Goal: Information Seeking & Learning: Learn about a topic

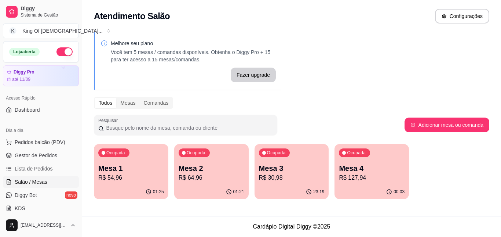
scroll to position [37, 0]
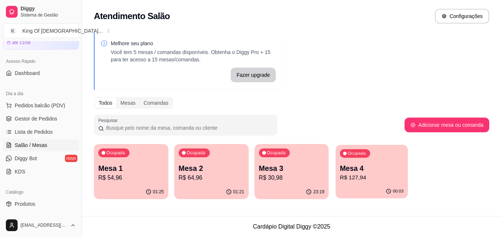
click at [351, 164] on p "Mesa 4" at bounding box center [371, 168] width 63 height 10
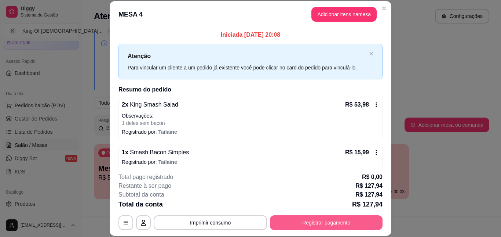
click at [326, 222] on button "Registrar pagamento" at bounding box center [326, 222] width 113 height 15
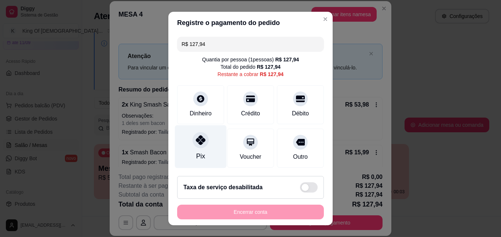
click at [208, 155] on div "Pix" at bounding box center [201, 146] width 52 height 43
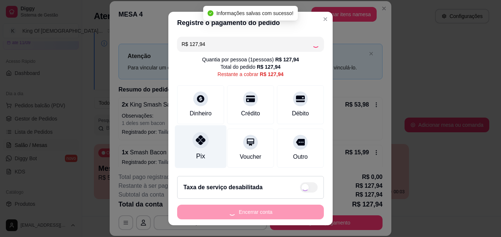
type input "R$ 0,00"
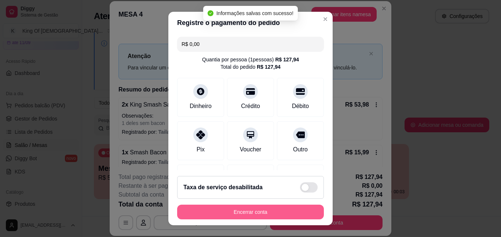
click at [243, 208] on button "Encerrar conta" at bounding box center [250, 211] width 147 height 15
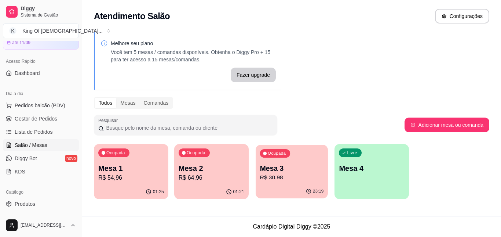
click at [287, 177] on p "R$ 30,98" at bounding box center [291, 177] width 63 height 8
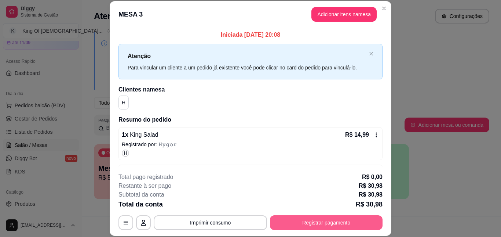
click at [310, 222] on button "Registrar pagamento" at bounding box center [326, 222] width 113 height 15
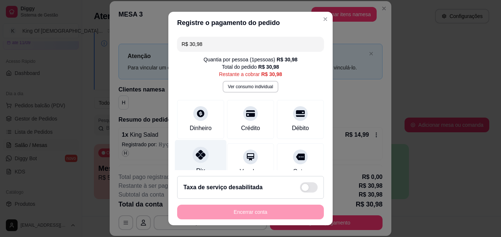
click at [205, 153] on div "Pix" at bounding box center [201, 161] width 52 height 43
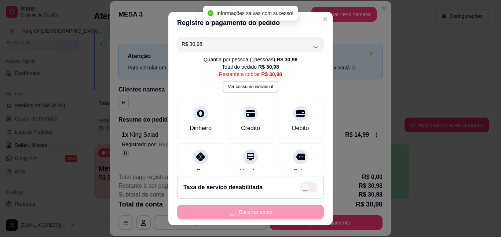
type input "R$ 0,00"
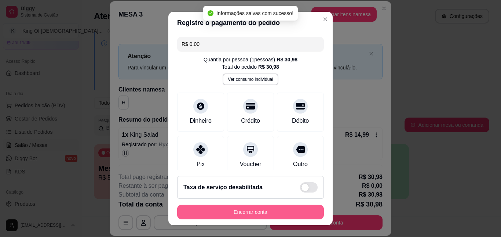
click at [266, 211] on button "Encerrar conta" at bounding box center [250, 211] width 147 height 15
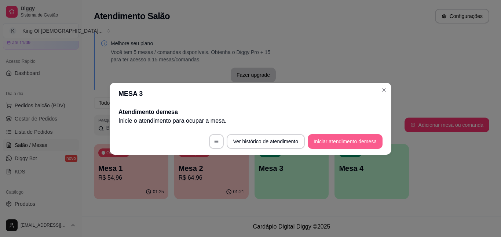
click at [352, 140] on button "Iniciar atendimento de mesa" at bounding box center [345, 141] width 75 height 15
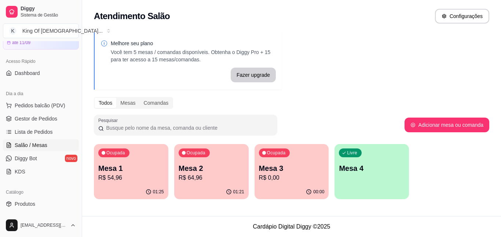
click at [307, 169] on p "Mesa 3" at bounding box center [292, 168] width 66 height 10
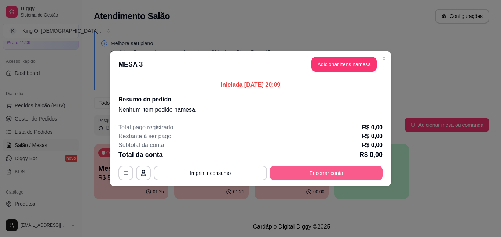
click at [294, 173] on button "Encerrar conta" at bounding box center [326, 172] width 113 height 15
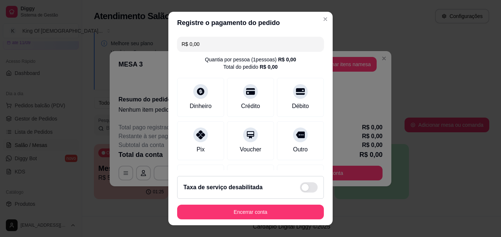
click at [187, 147] on div "Pix" at bounding box center [200, 140] width 47 height 39
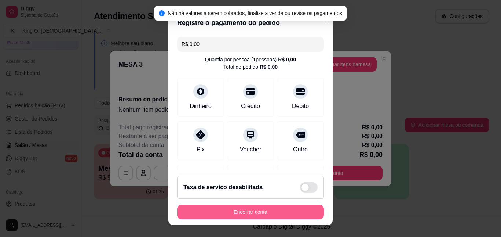
click at [270, 212] on button "Encerrar conta" at bounding box center [250, 211] width 147 height 15
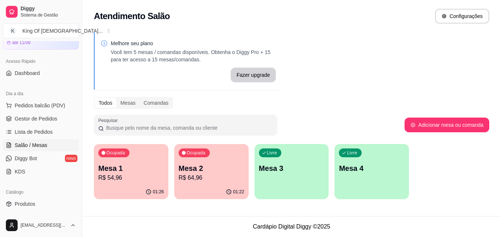
click at [210, 181] on p "R$ 64,96" at bounding box center [212, 177] width 66 height 9
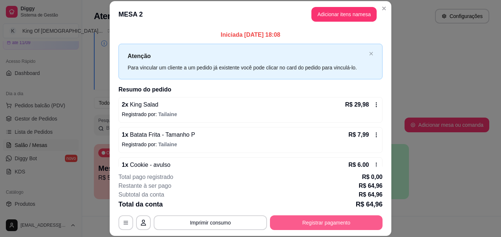
click at [325, 219] on button "Registrar pagamento" at bounding box center [326, 222] width 113 height 15
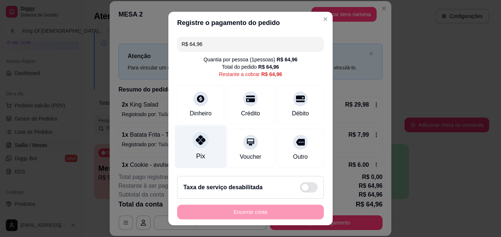
click at [205, 160] on div "Pix" at bounding box center [201, 146] width 52 height 43
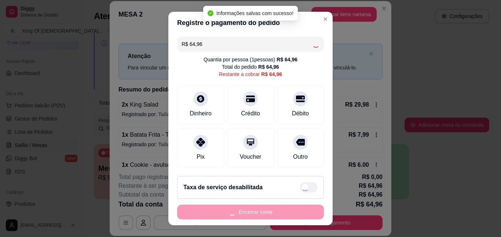
type input "R$ 0,00"
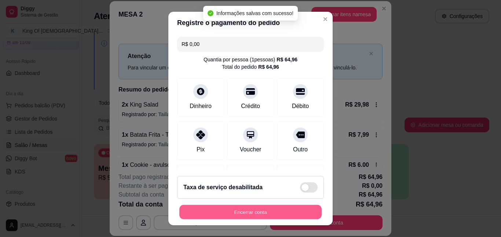
click at [262, 211] on button "Encerrar conta" at bounding box center [250, 211] width 142 height 14
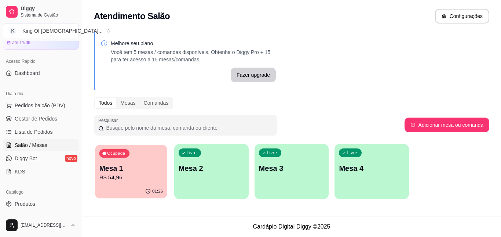
click at [121, 182] on div "Ocupada Mesa 1 R$ 54,96" at bounding box center [131, 165] width 72 height 40
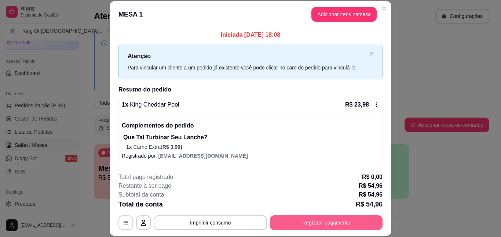
click at [281, 215] on div "**********" at bounding box center [250, 222] width 264 height 15
click at [311, 220] on button "Registrar pagamento" at bounding box center [326, 222] width 113 height 15
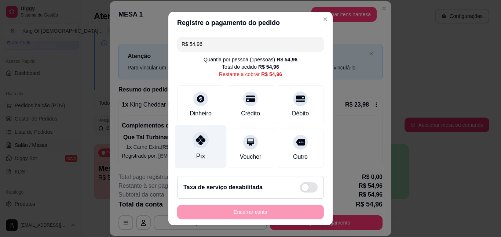
click at [201, 150] on div "Pix" at bounding box center [201, 146] width 52 height 43
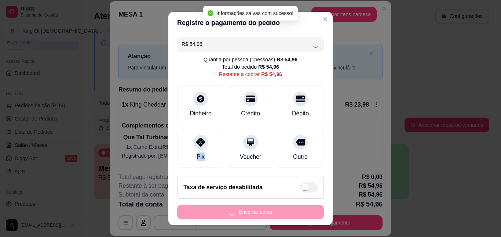
type input "R$ 0,00"
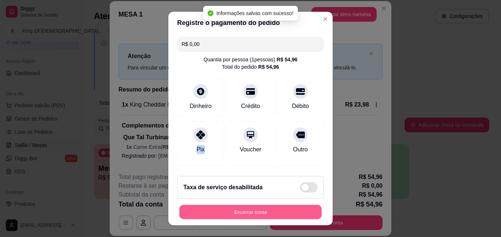
click at [269, 215] on button "Encerrar conta" at bounding box center [250, 211] width 142 height 14
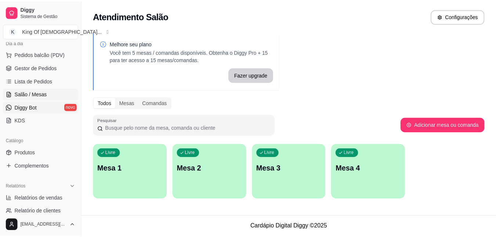
scroll to position [73, 0]
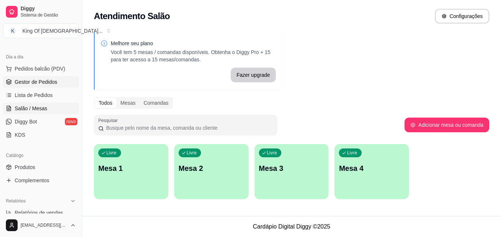
click at [36, 83] on span "Gestor de Pedidos" at bounding box center [36, 81] width 43 height 7
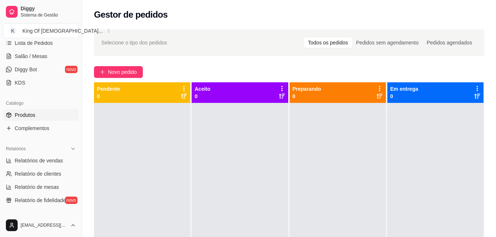
scroll to position [110, 0]
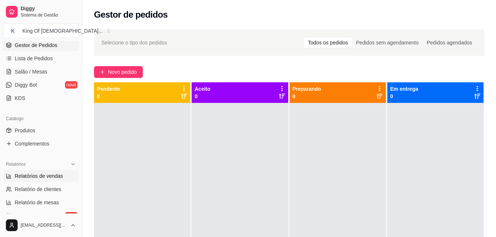
click at [46, 173] on span "Relatórios de vendas" at bounding box center [39, 175] width 48 height 7
select select "ALL"
select select "0"
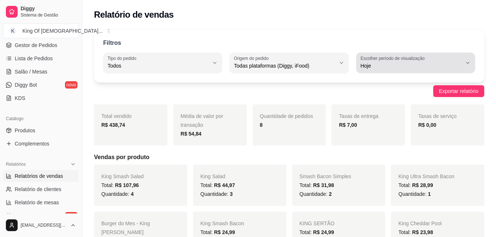
click at [385, 59] on label "Escolher período de visualização" at bounding box center [393, 58] width 66 height 6
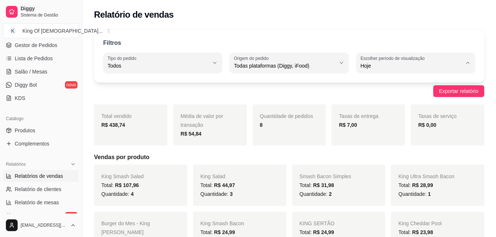
click at [389, 158] on span "Customizado" at bounding box center [411, 154] width 96 height 7
type input "-1"
select select "-1"
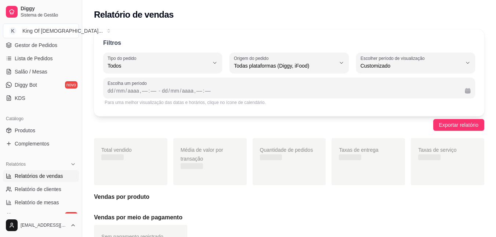
scroll to position [7, 0]
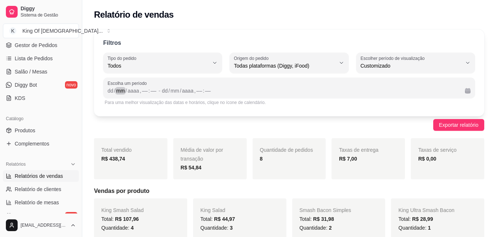
click at [125, 92] on div "mm" at bounding box center [120, 90] width 10 height 7
click at [113, 91] on div "/" at bounding box center [114, 90] width 3 height 7
click at [162, 90] on div "dd" at bounding box center [161, 90] width 7 height 7
click at [240, 92] on div "[DATE] , –– : ––" at bounding box center [309, 90] width 300 height 9
click at [240, 87] on div "[DATE] , –– : ––" at bounding box center [309, 90] width 300 height 9
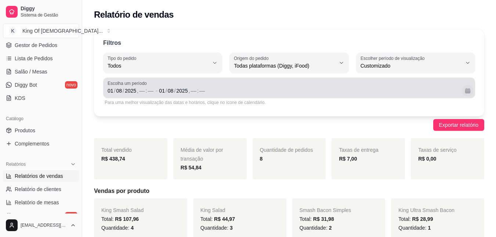
click at [465, 95] on button "Calendário" at bounding box center [466, 90] width 11 height 11
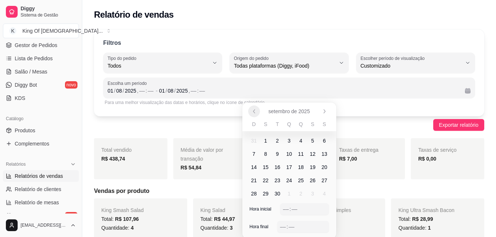
click at [252, 110] on icon "Anterior" at bounding box center [254, 111] width 6 height 6
click at [313, 139] on span "1" at bounding box center [312, 140] width 3 height 7
click at [324, 112] on icon "Próximo" at bounding box center [323, 110] width 1 height 3
click at [252, 113] on icon "Anterior" at bounding box center [254, 111] width 6 height 6
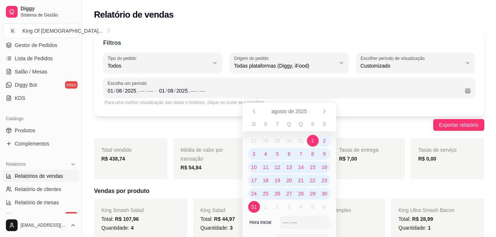
click at [254, 208] on span "31" at bounding box center [254, 206] width 6 height 7
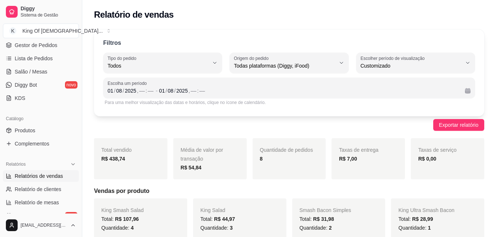
click at [369, 114] on div "Filtros ALL Tipo do pedido Todos Entrega Retirada Mesa Consumo local Tipo do pe…" at bounding box center [289, 72] width 390 height 87
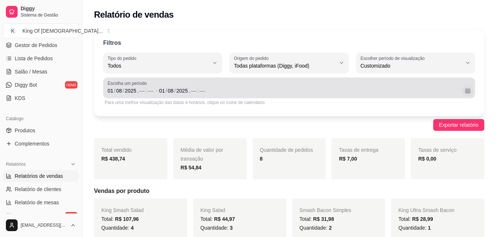
click at [469, 91] on button "Calendário" at bounding box center [466, 90] width 11 height 11
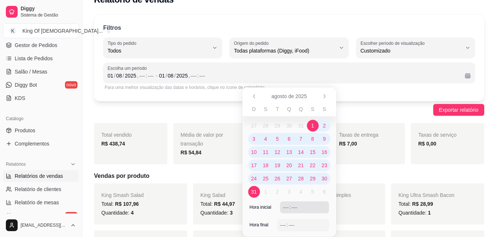
scroll to position [0, 0]
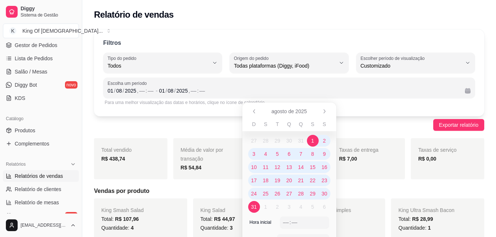
click at [271, 73] on button "Origem do pedido Todas plataformas (Diggy, iFood)" at bounding box center [288, 62] width 119 height 21
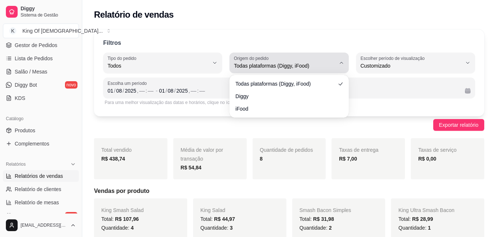
click at [278, 66] on span "Todas plataformas (Diggy, iFood)" at bounding box center [284, 65] width 101 height 7
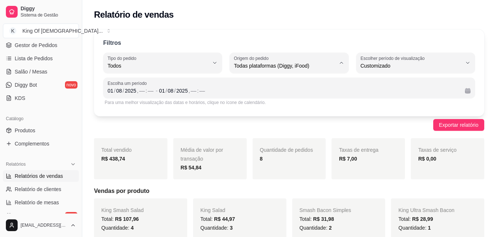
click at [201, 127] on div "Exportar relatório" at bounding box center [289, 125] width 390 height 12
click at [216, 92] on div "[DATE] , –– : ––" at bounding box center [309, 90] width 300 height 9
click at [206, 92] on div "[DATE] , –– : ––" at bounding box center [309, 90] width 300 height 9
click at [278, 78] on div "Escolha um período [DATE] , –– : –– - [DATE] , –– : ––" at bounding box center [289, 87] width 372 height 21
click at [328, 103] on div "Para uma melhor visualização das datas e horários, clique no ícone de calendári…" at bounding box center [289, 102] width 369 height 6
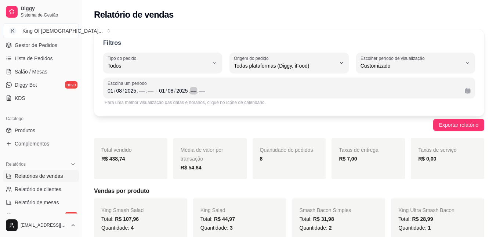
click at [339, 88] on div "[DATE] , –– : ––" at bounding box center [309, 90] width 300 height 9
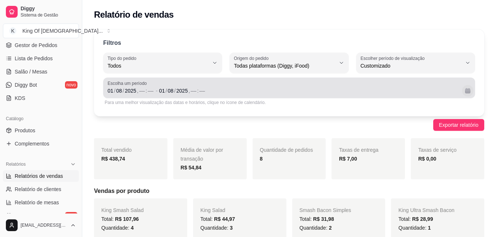
click at [470, 92] on button "Calendário" at bounding box center [466, 90] width 11 height 11
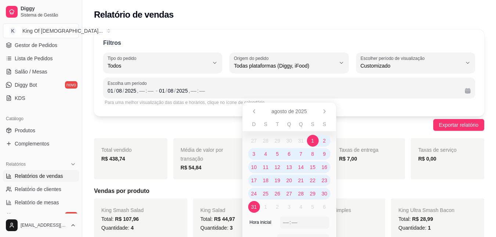
click at [310, 140] on span "1" at bounding box center [313, 141] width 12 height 12
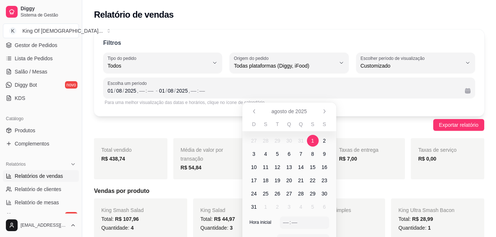
click at [310, 140] on span "1" at bounding box center [313, 141] width 12 height 12
click at [255, 211] on span "31" at bounding box center [254, 207] width 12 height 12
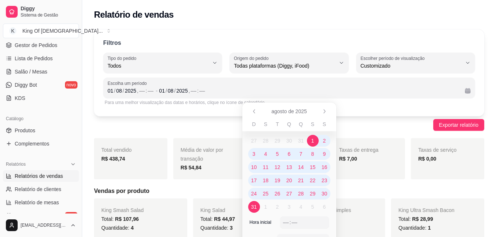
click at [313, 138] on span "1" at bounding box center [312, 140] width 3 height 7
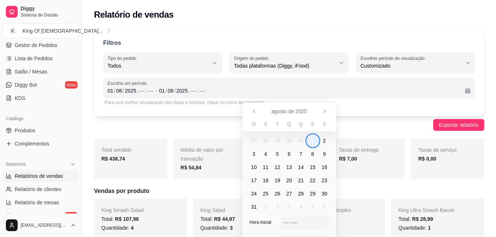
click at [344, 109] on div "Filtros ALL Tipo do pedido Todos Entrega Retirada Mesa Consumo local Tipo do pe…" at bounding box center [289, 72] width 390 height 87
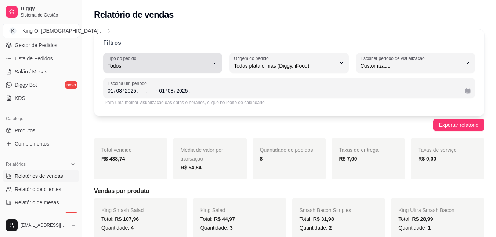
click at [208, 62] on span "Todos" at bounding box center [157, 65] width 101 height 7
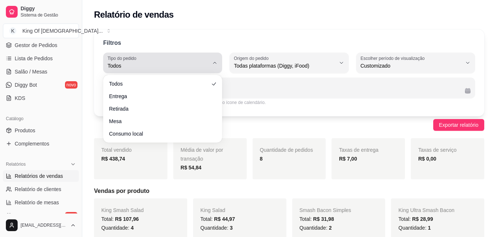
click at [173, 62] on span "Todos" at bounding box center [157, 65] width 101 height 7
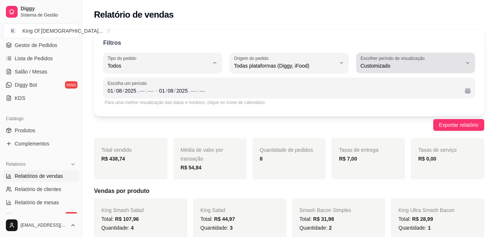
click at [376, 66] on span "Customizado" at bounding box center [410, 65] width 101 height 7
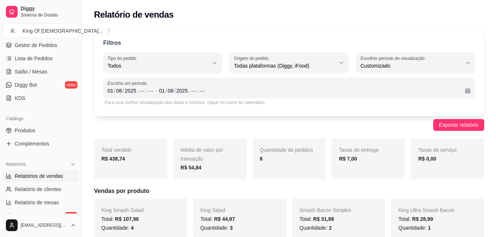
click at [379, 135] on span "30 dias" at bounding box center [411, 131] width 96 height 7
type input "30"
select select "30"
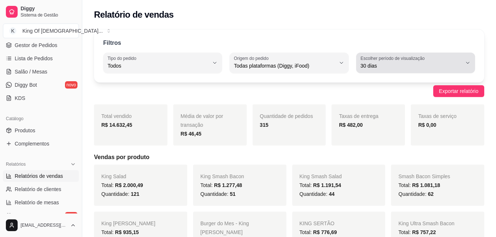
click at [454, 58] on div "30 dias" at bounding box center [410, 62] width 101 height 15
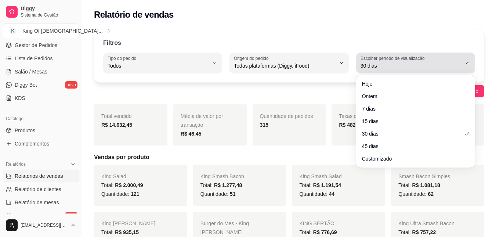
click at [430, 65] on span "30 dias" at bounding box center [410, 65] width 101 height 7
click at [456, 67] on span "30 dias" at bounding box center [410, 65] width 101 height 7
click at [465, 66] on button "Escolher período de visualização 30 dias" at bounding box center [415, 62] width 119 height 21
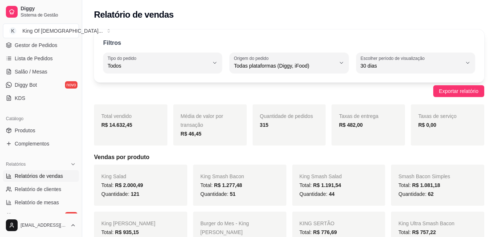
click at [291, 91] on div "Exportar relatório" at bounding box center [289, 91] width 390 height 12
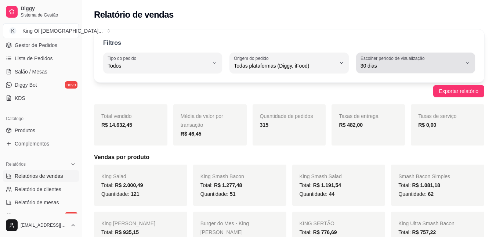
click at [409, 67] on span "30 dias" at bounding box center [410, 65] width 101 height 7
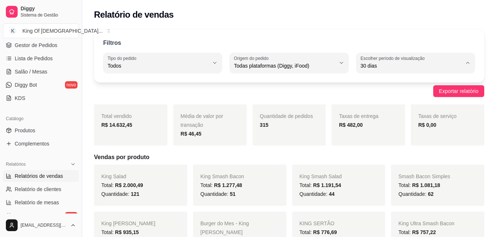
click at [391, 161] on li "Customizado" at bounding box center [415, 155] width 109 height 11
type input "-1"
select select "-1"
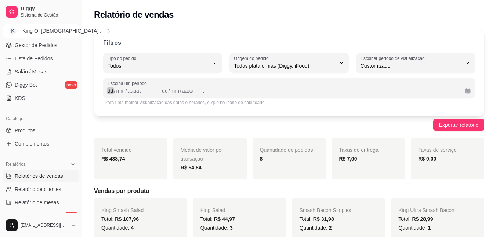
click at [110, 93] on div "dd" at bounding box center [110, 90] width 7 height 7
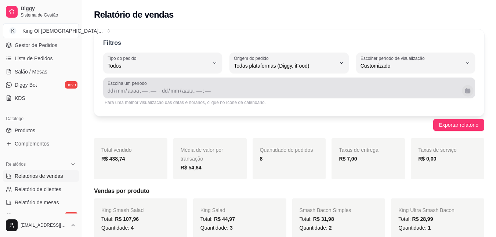
click at [464, 90] on button "Calendário" at bounding box center [466, 90] width 11 height 11
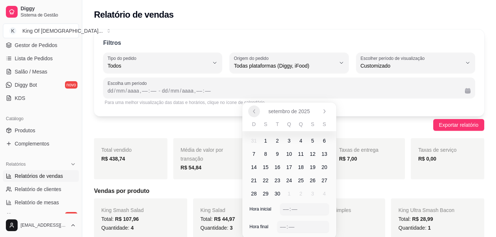
click at [253, 111] on icon "Anterior" at bounding box center [254, 111] width 6 height 6
click at [312, 142] on span "1" at bounding box center [312, 140] width 3 height 7
click at [325, 114] on button "Próximo" at bounding box center [323, 110] width 11 height 11
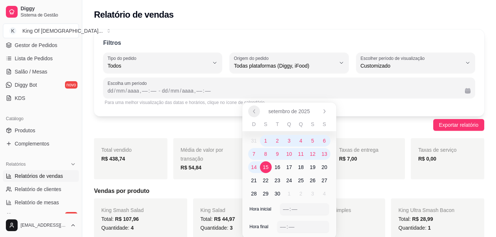
click at [255, 114] on button "Anterior" at bounding box center [254, 111] width 12 height 12
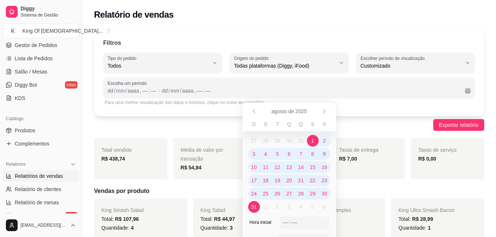
click at [252, 206] on span "31" at bounding box center [254, 206] width 6 height 7
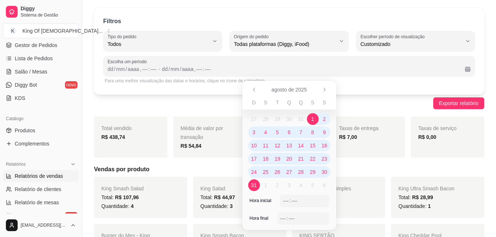
scroll to position [73, 0]
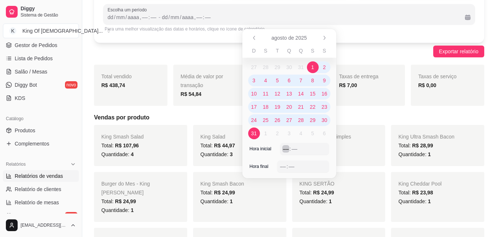
click at [286, 151] on div "––" at bounding box center [285, 148] width 7 height 7
click at [284, 167] on div "––" at bounding box center [282, 165] width 7 height 7
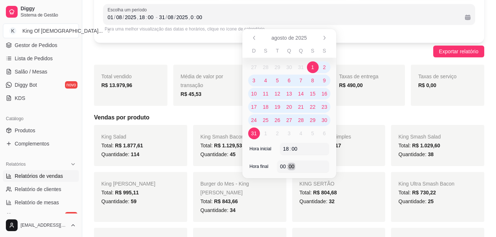
click at [306, 164] on div "00 : 00" at bounding box center [303, 166] width 46 height 9
click at [209, 99] on div "Média de valor por transação R$ 45,53" at bounding box center [209, 85] width 73 height 41
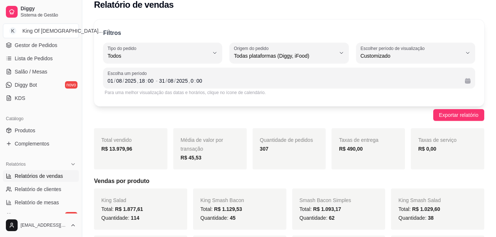
scroll to position [0, 0]
